Goal: Navigation & Orientation: Understand site structure

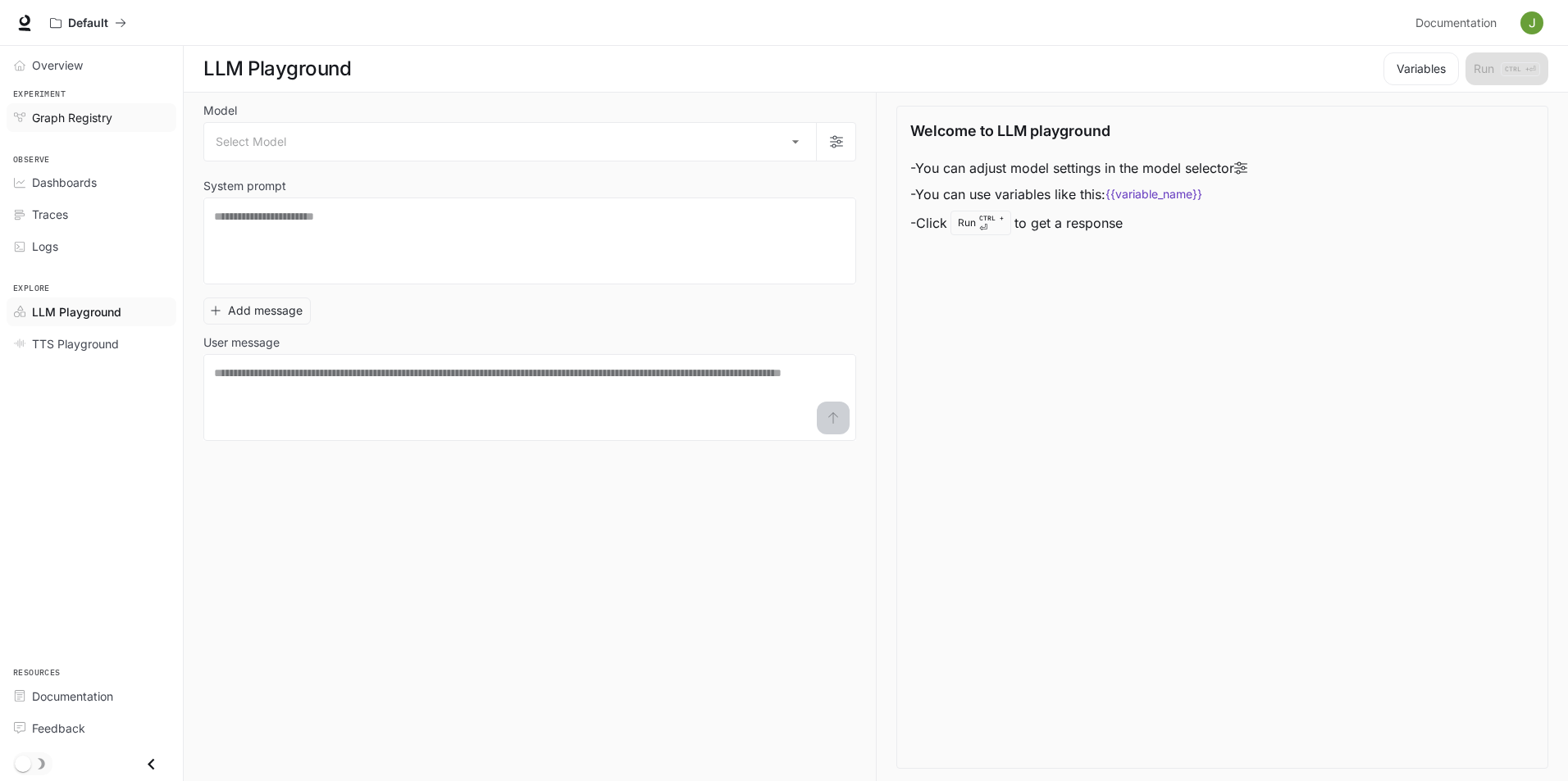
click at [81, 111] on span "Graph Registry" at bounding box center [72, 117] width 80 height 17
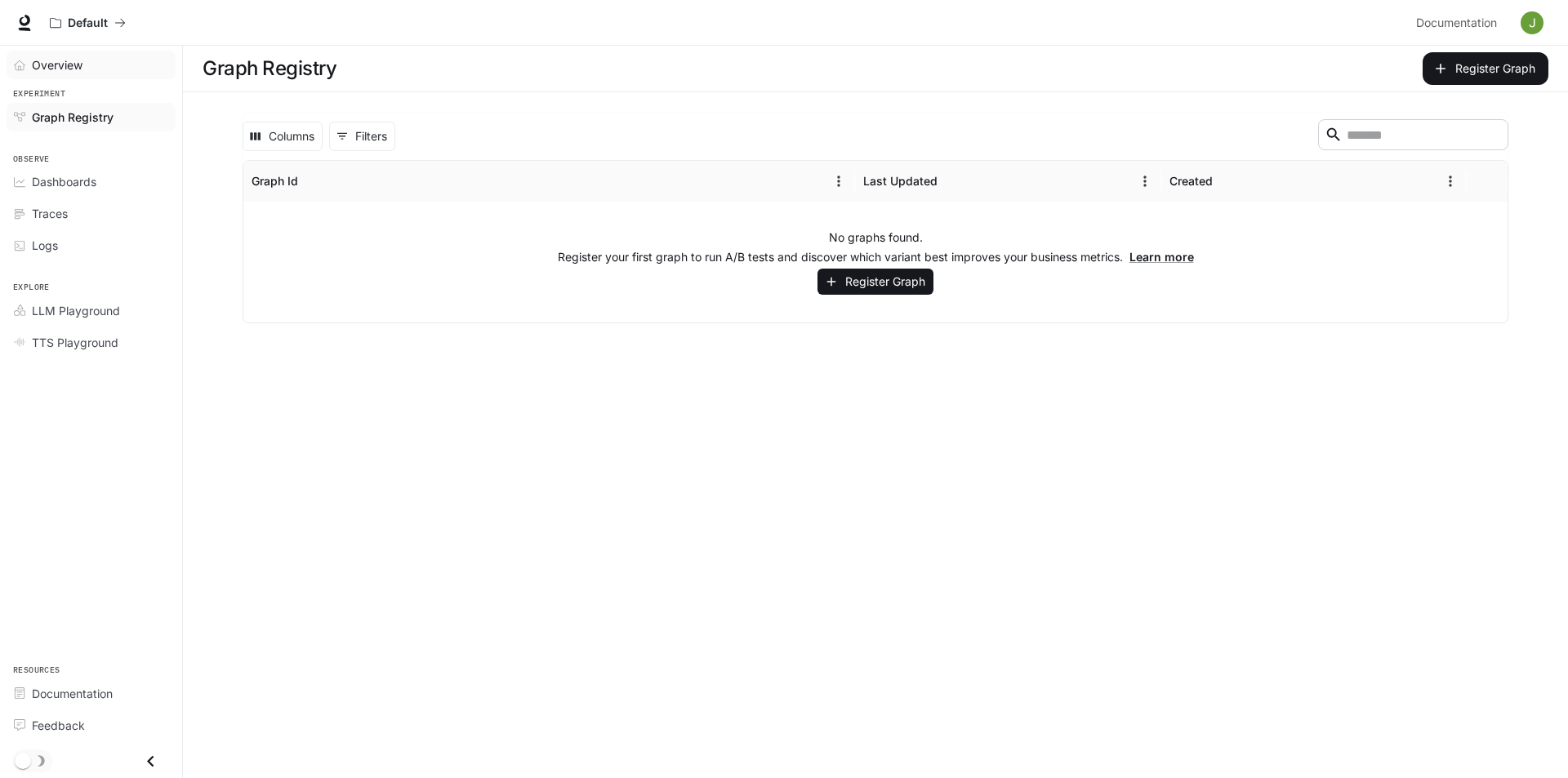
click at [63, 66] on span "Overview" at bounding box center [57, 65] width 51 height 17
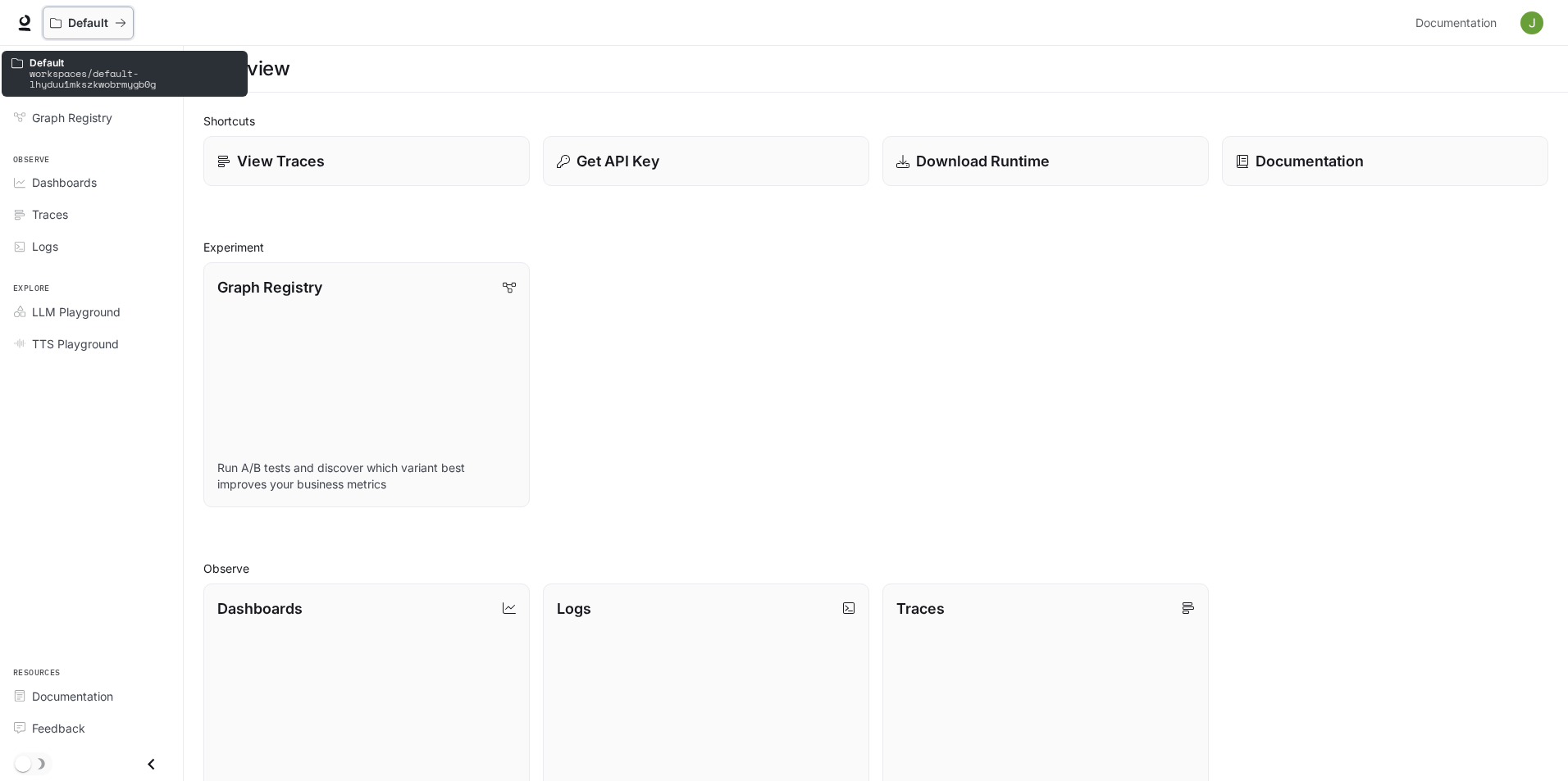
click at [87, 19] on p "Default" at bounding box center [88, 23] width 40 height 14
click at [56, 22] on icon "All workspaces" at bounding box center [56, 23] width 12 height 12
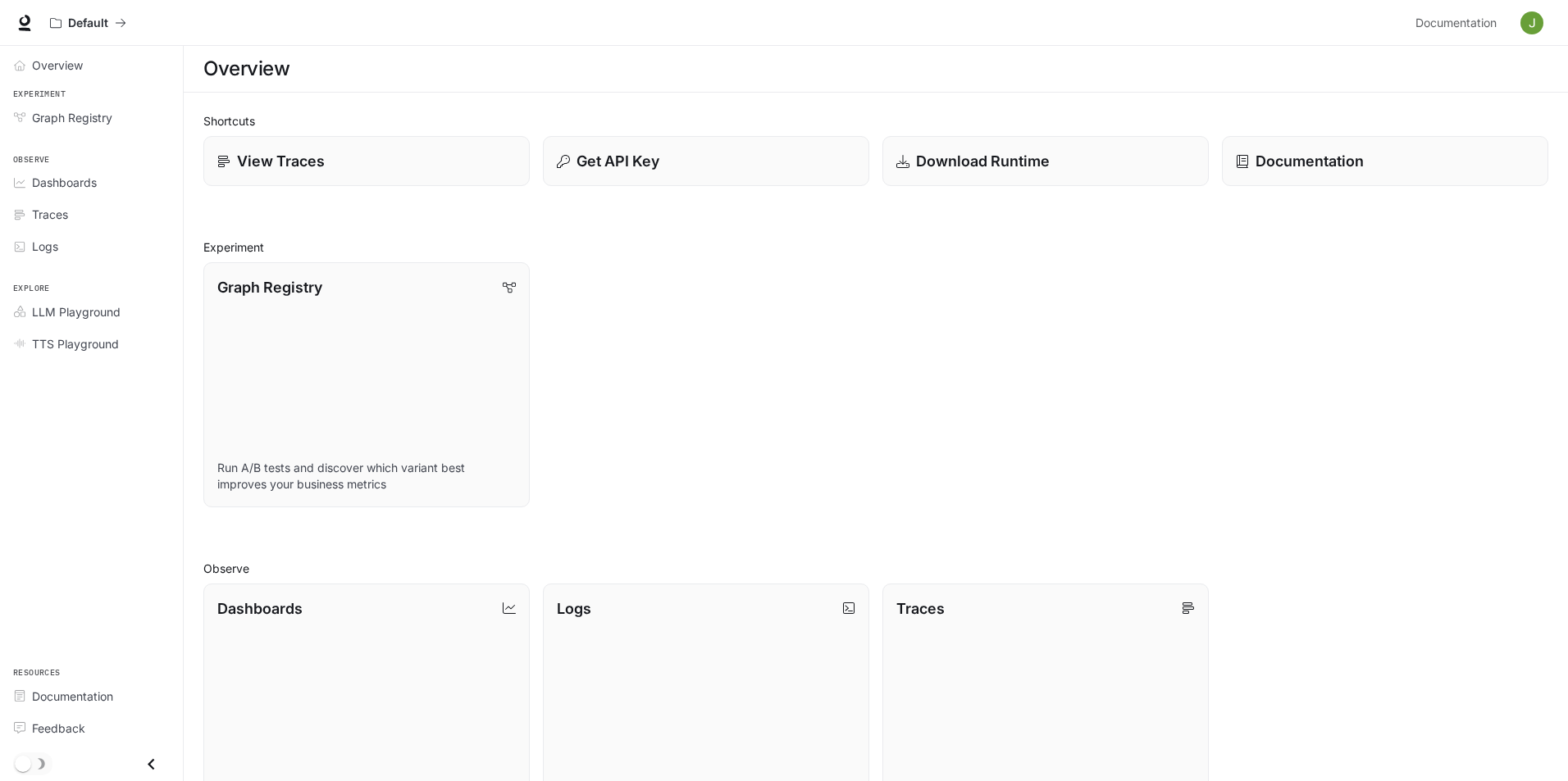
click at [1532, 28] on img "button" at bounding box center [1531, 23] width 23 height 23
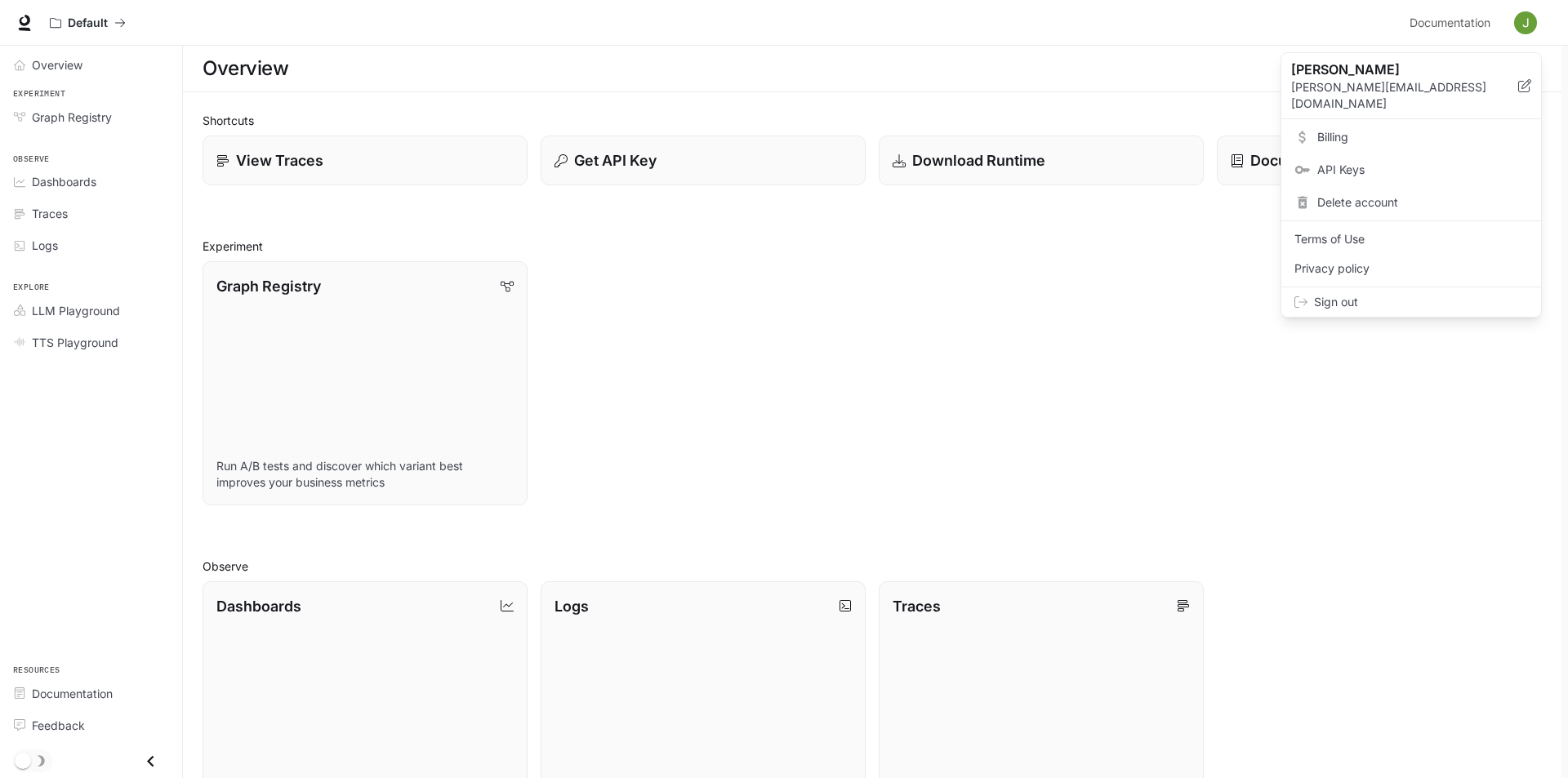
click at [854, 399] on div at bounding box center [784, 389] width 1568 height 778
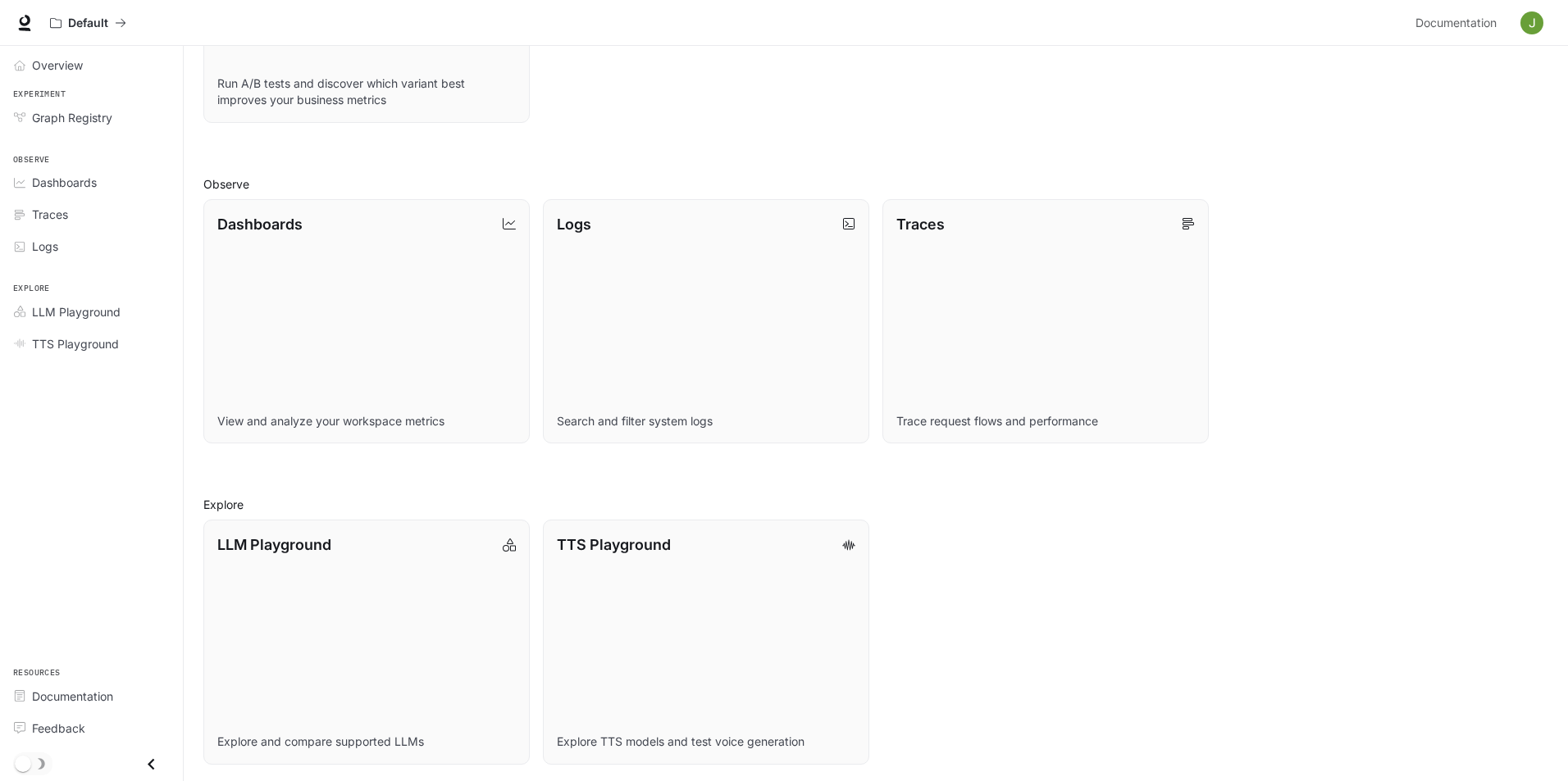
scroll to position [388, 0]
